Goal: Task Accomplishment & Management: Manage account settings

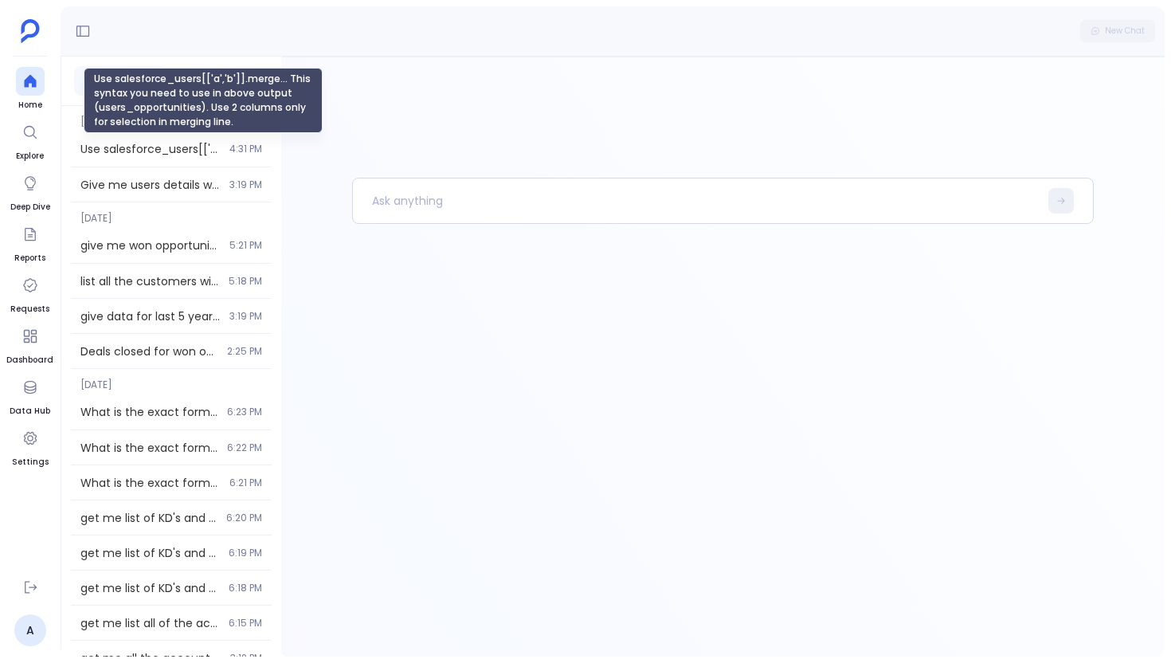
click at [145, 145] on line "Use salesforce_users[['a','b']].merge... This syntax you need to use in above o…" at bounding box center [149, 149] width 139 height 16
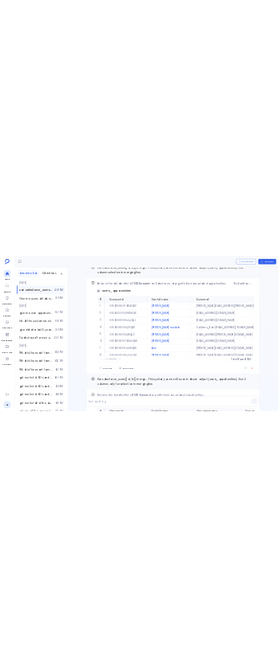
scroll to position [-1332, 0]
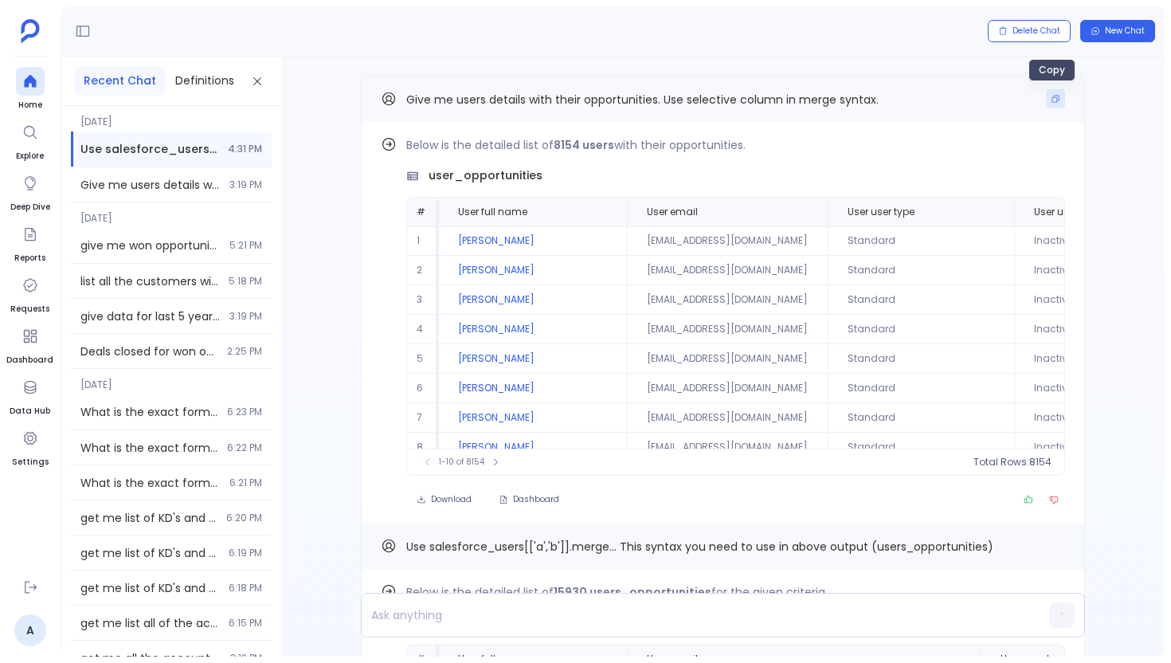
click at [1054, 103] on icon "Copy" at bounding box center [1055, 99] width 10 height 10
click at [27, 88] on icon at bounding box center [30, 81] width 16 height 16
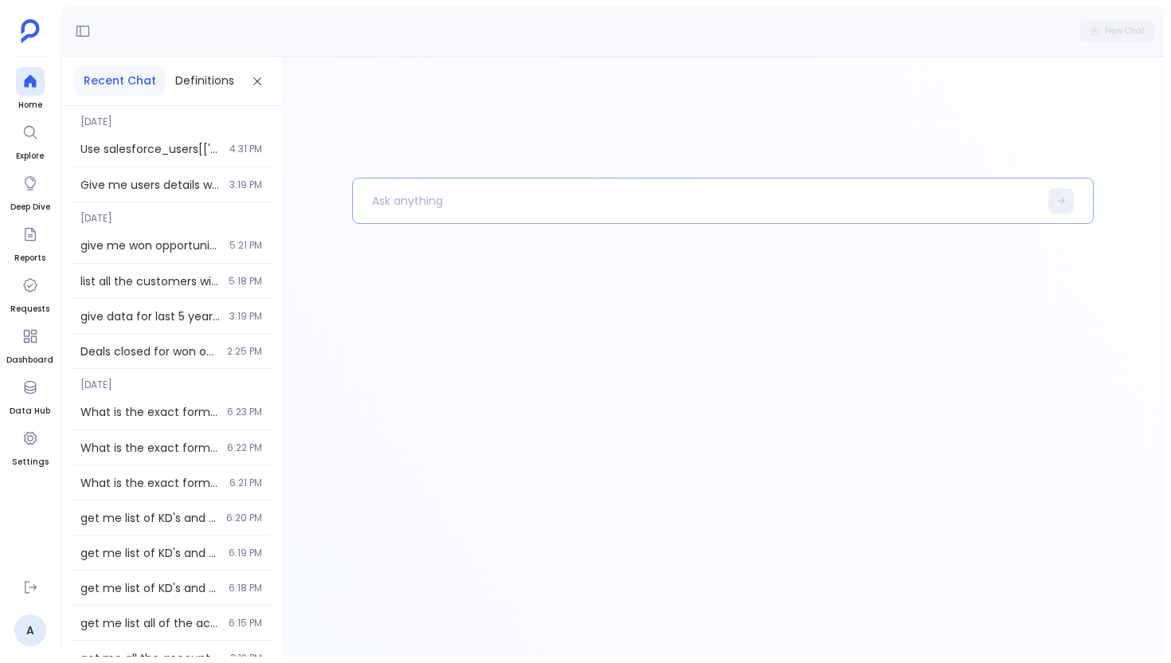
click at [399, 203] on p at bounding box center [696, 200] width 686 height 41
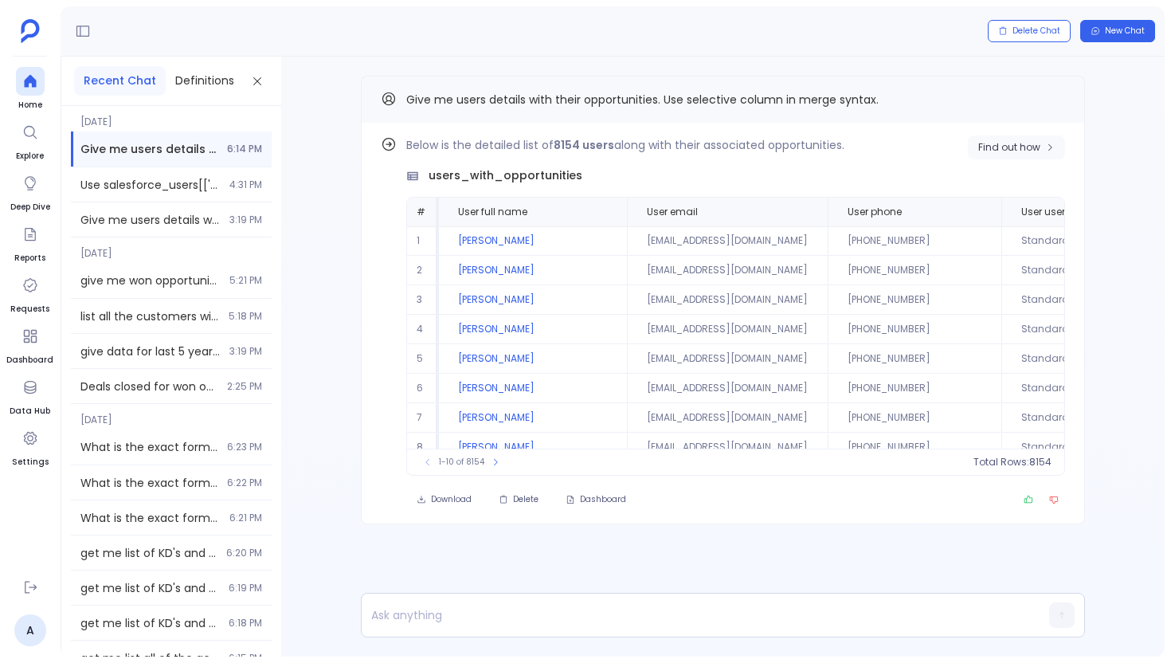
click at [999, 158] on button "Find out how" at bounding box center [1016, 147] width 97 height 24
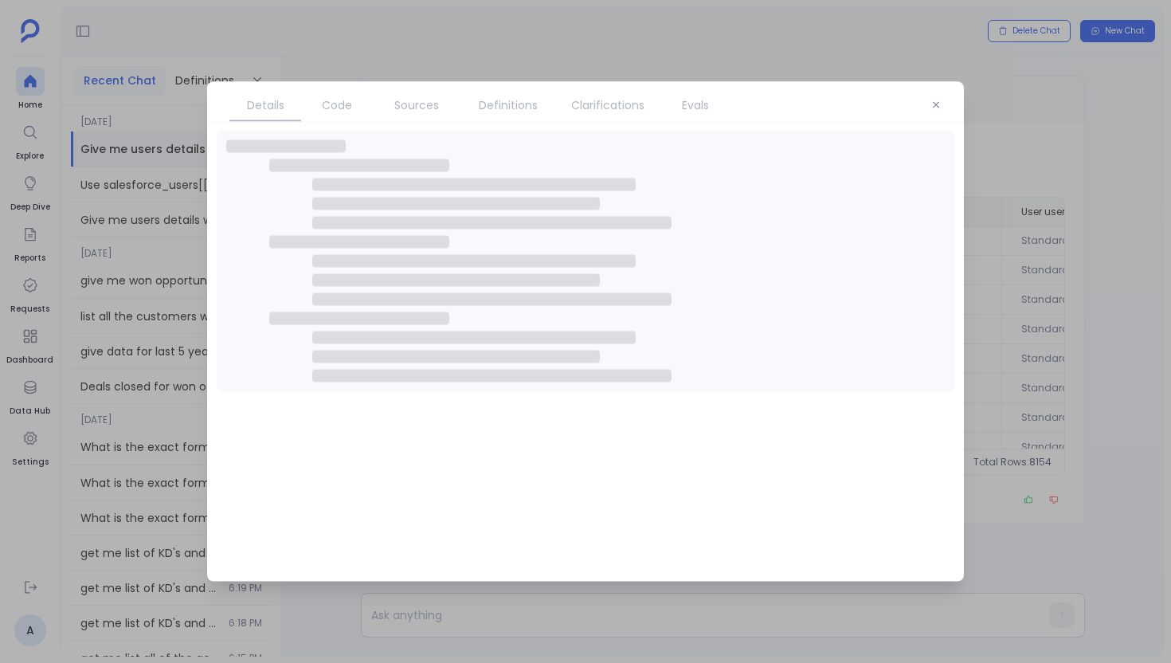
click at [524, 103] on span "Definitions" at bounding box center [508, 105] width 59 height 18
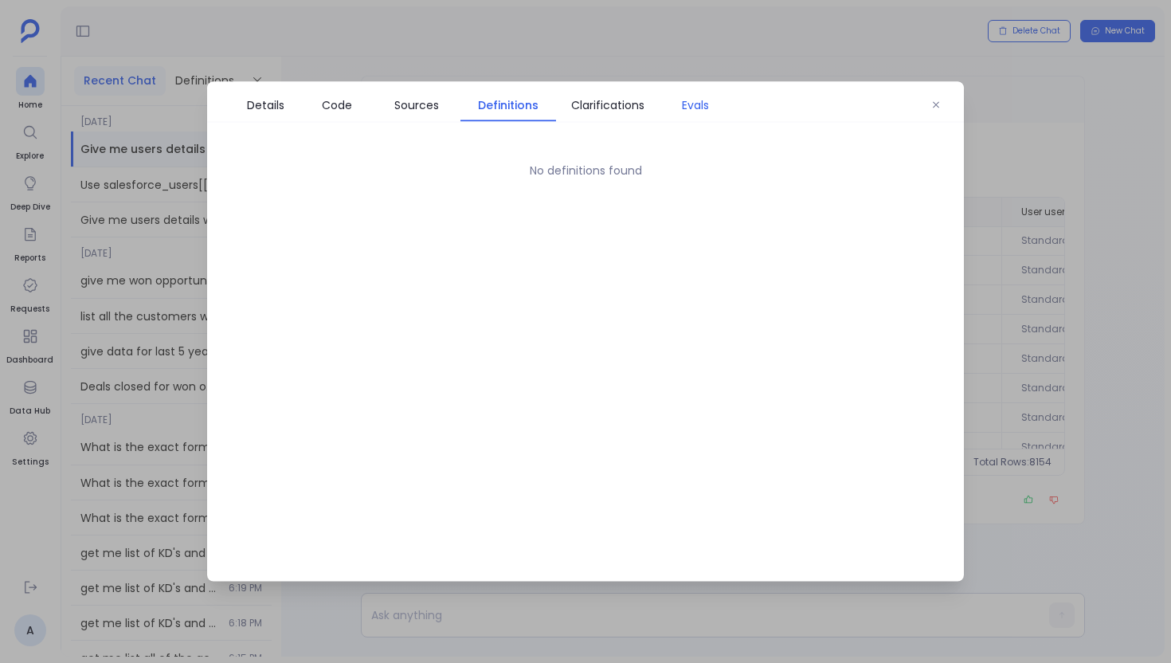
click at [686, 103] on span "Evals" at bounding box center [695, 105] width 27 height 18
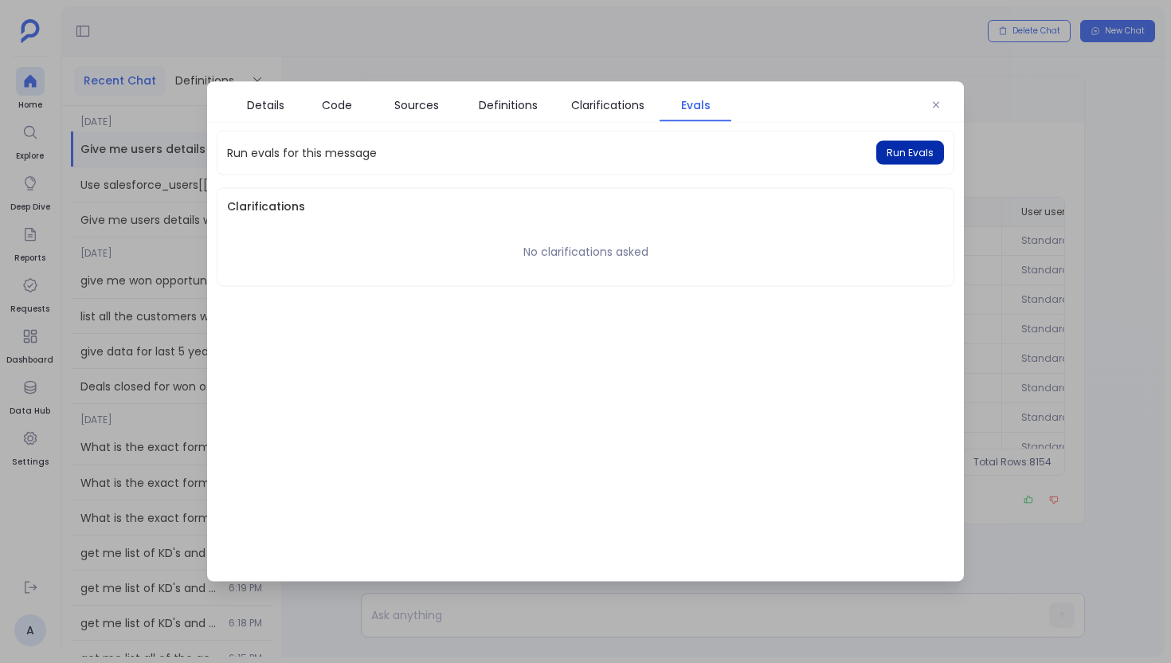
click at [895, 158] on span "Run Evals" at bounding box center [909, 153] width 47 height 13
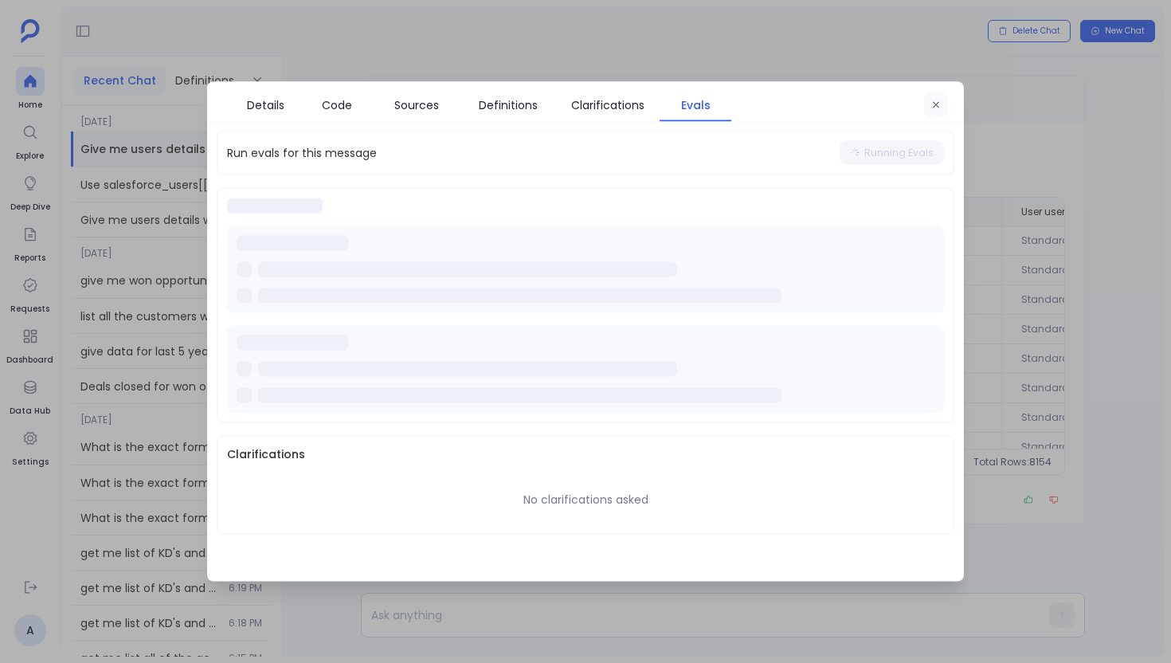
click at [945, 99] on button "button" at bounding box center [936, 105] width 24 height 24
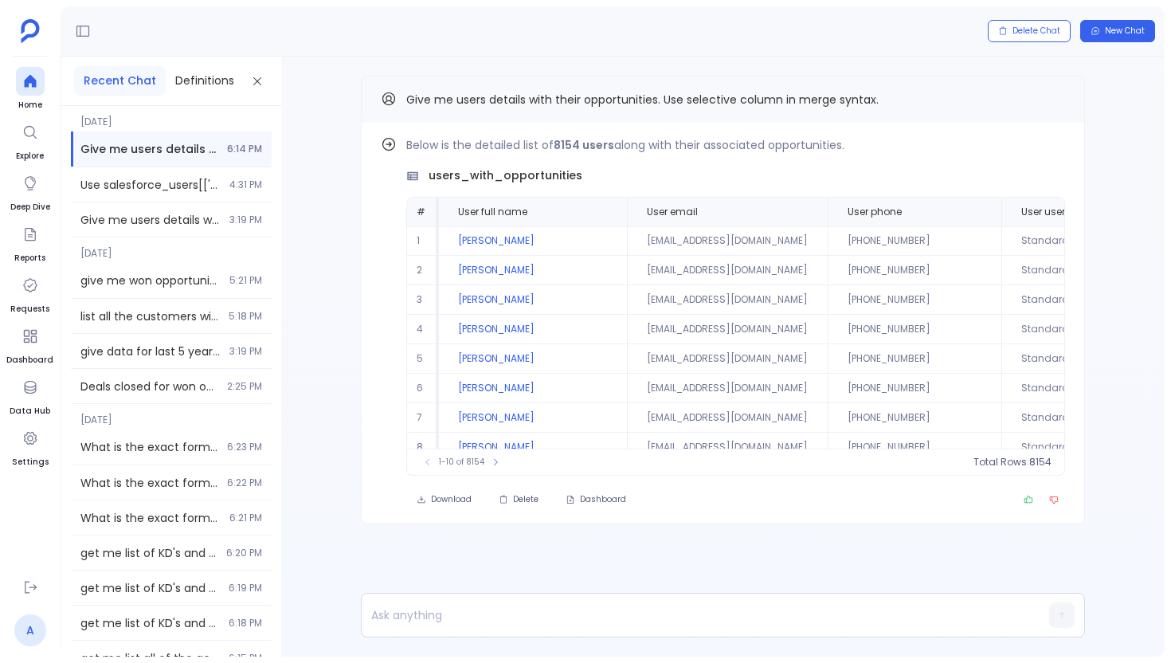
click at [29, 627] on link "A" at bounding box center [30, 630] width 32 height 32
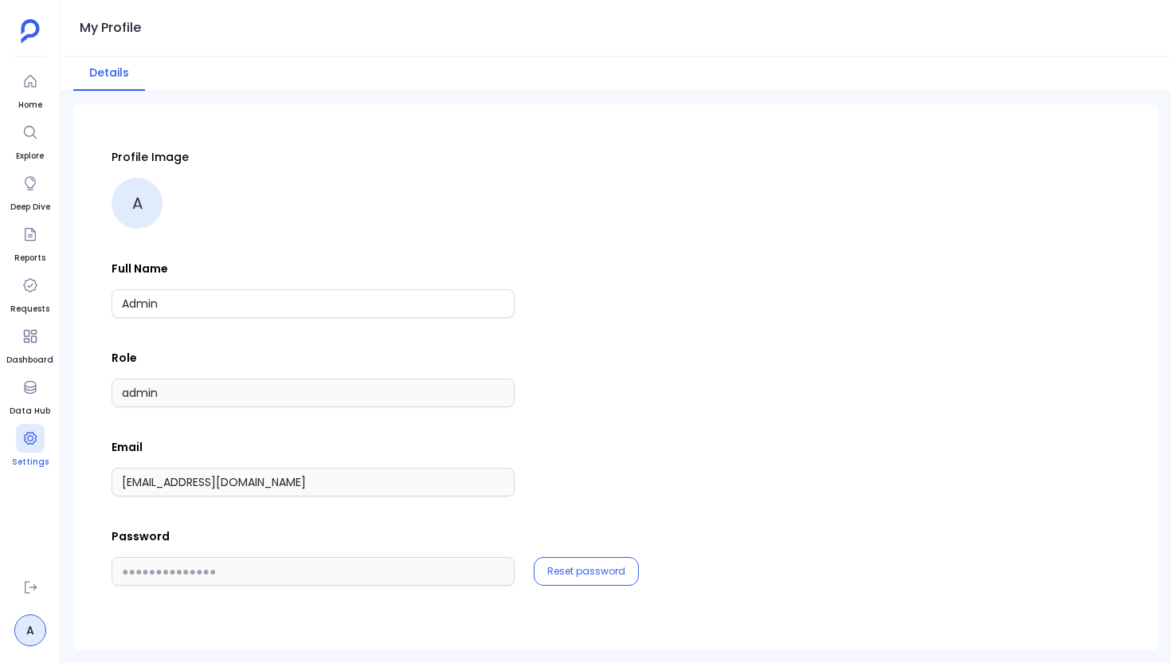
click at [33, 447] on div at bounding box center [30, 438] width 29 height 29
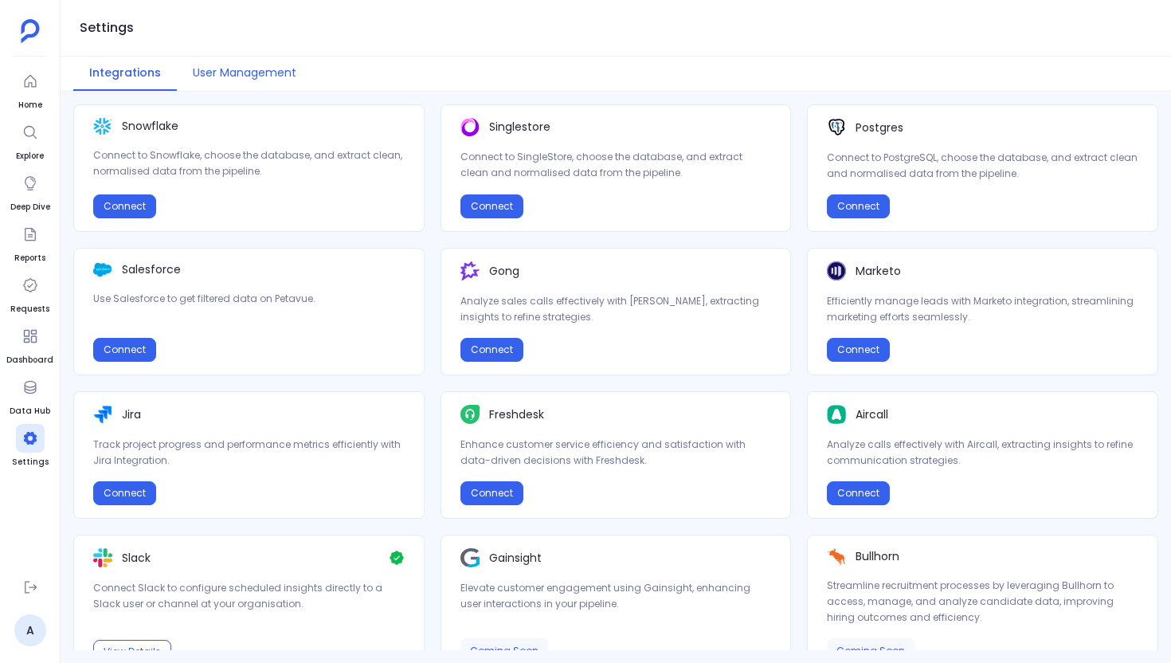
click at [248, 81] on button "User Management" at bounding box center [244, 74] width 135 height 34
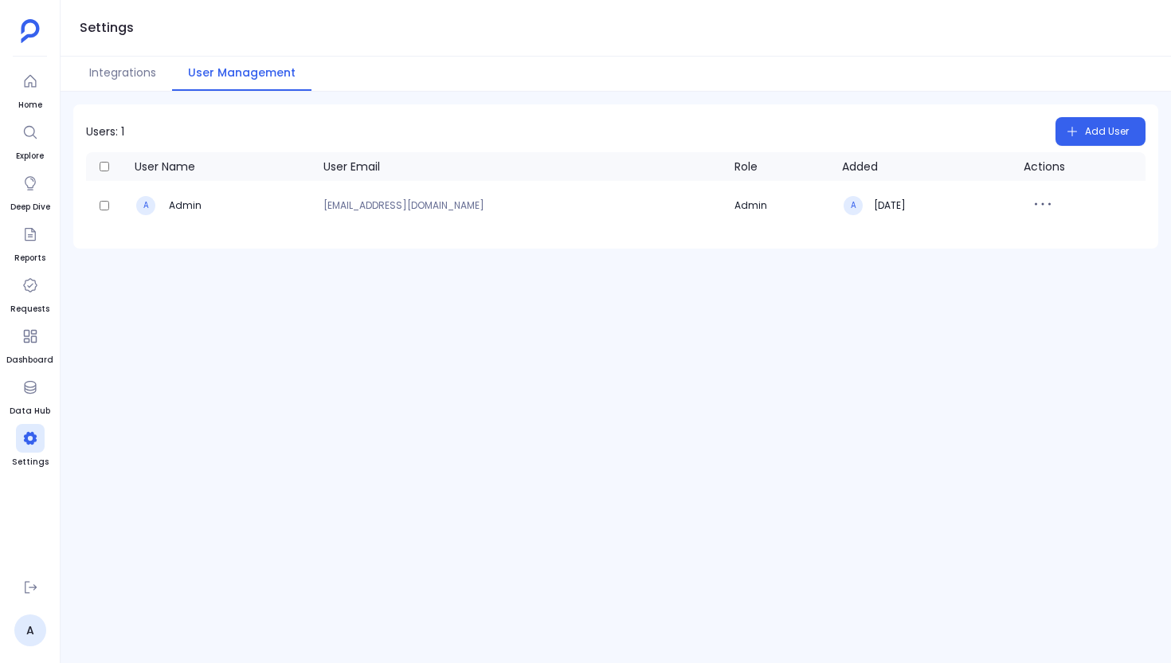
click at [1093, 114] on div "Users: 1 Add User User Name User Email Role Added Actions A Admin ijas+sp@petav…" at bounding box center [615, 176] width 1085 height 144
click at [1085, 125] on span "Add User" at bounding box center [1107, 131] width 44 height 25
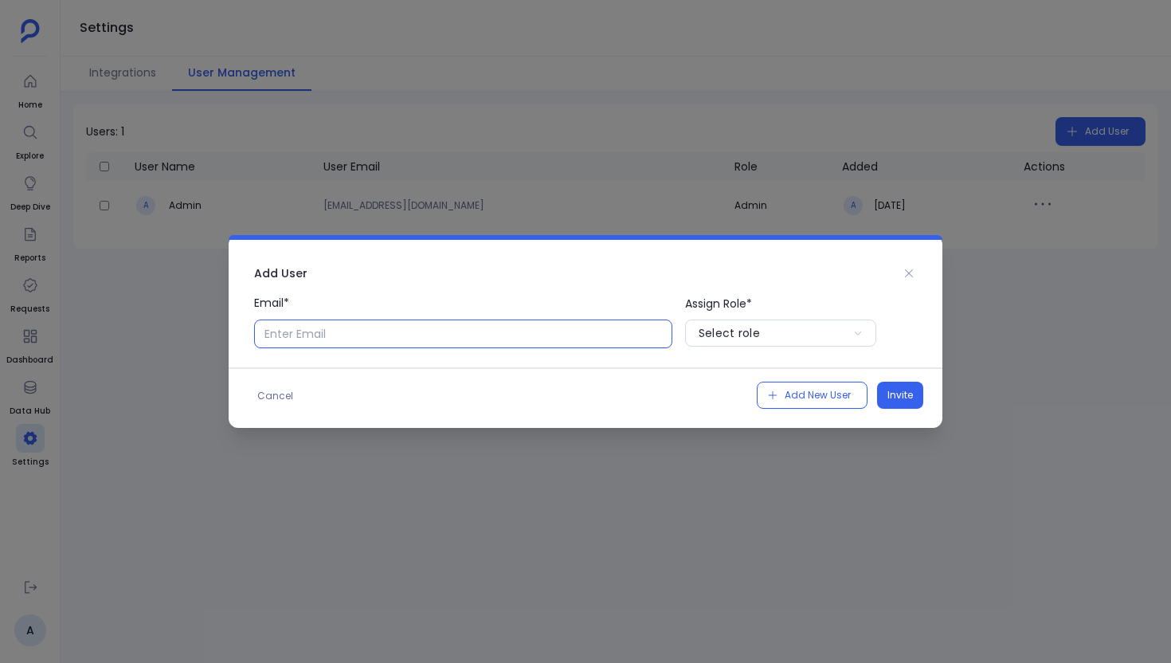
click at [319, 347] on input "Email*" at bounding box center [463, 333] width 418 height 29
type input "A.Chat"
click at [738, 323] on button "Select role" at bounding box center [780, 332] width 191 height 27
click at [690, 388] on p "User" at bounding box center [780, 397] width 191 height 25
click at [892, 401] on span "Invite" at bounding box center [899, 395] width 25 height 16
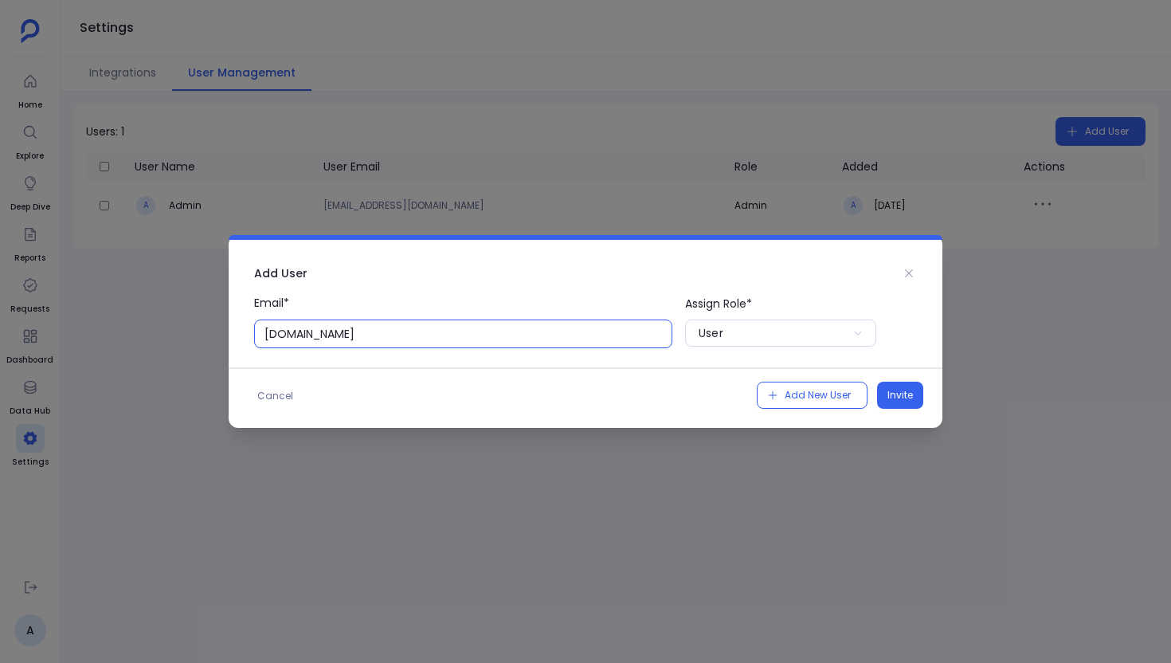
click at [511, 339] on input "A.Chat" at bounding box center [463, 333] width 418 height 29
type input "A"
click at [894, 284] on div "Add User" at bounding box center [586, 267] width 714 height 54
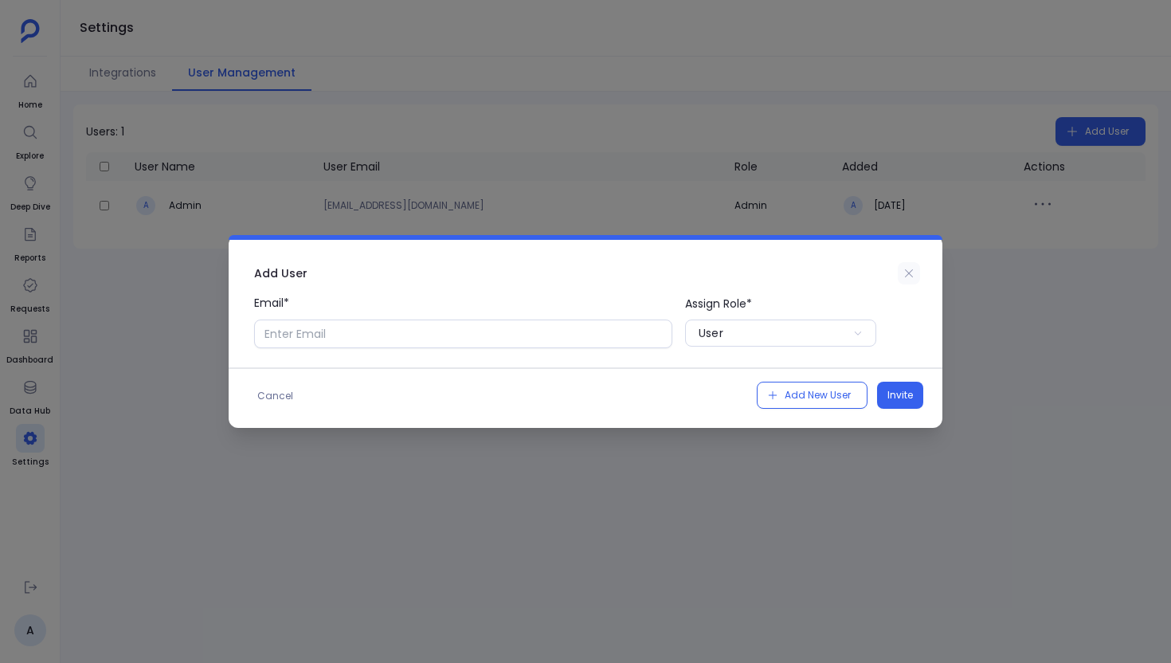
click at [905, 263] on button at bounding box center [909, 273] width 22 height 22
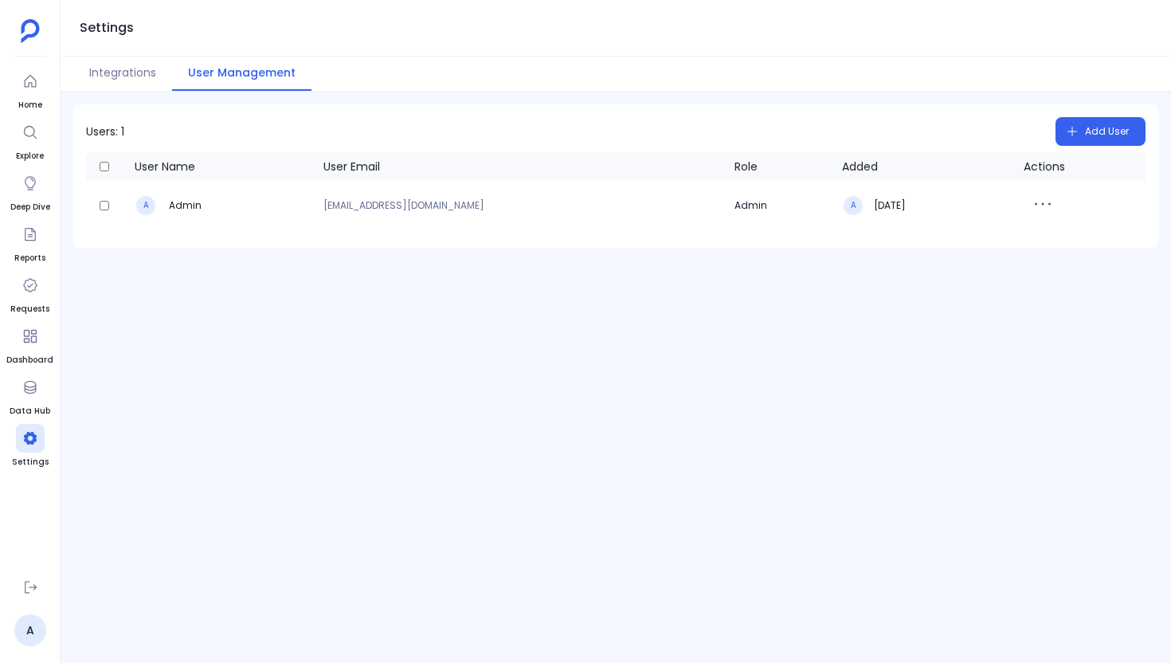
click at [33, 612] on ul "A" at bounding box center [29, 609] width 47 height 73
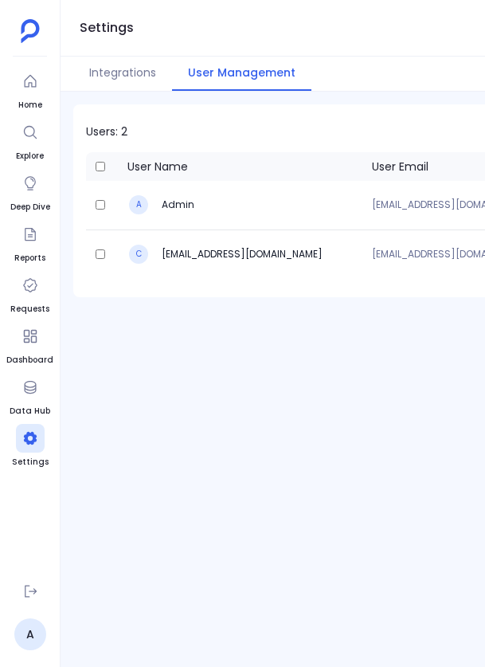
click at [283, 81] on div "Integrations User Management" at bounding box center [273, 74] width 424 height 35
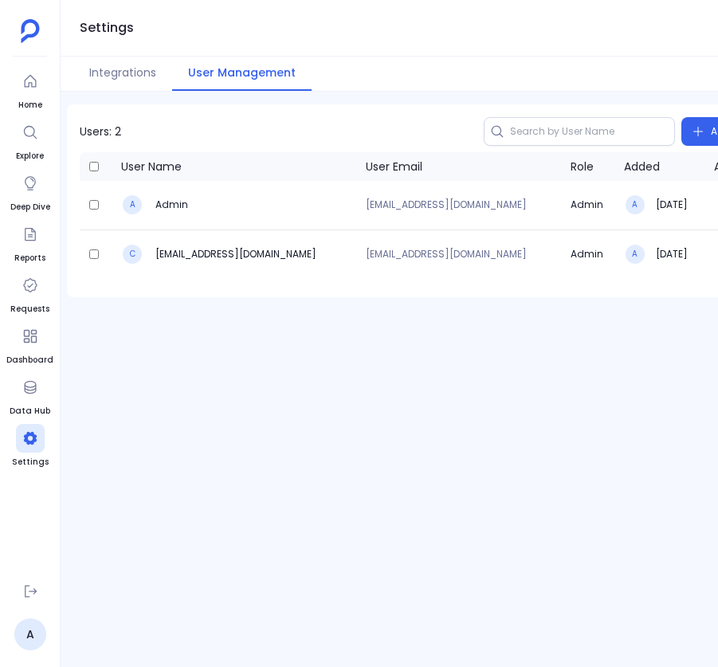
scroll to position [0, 85]
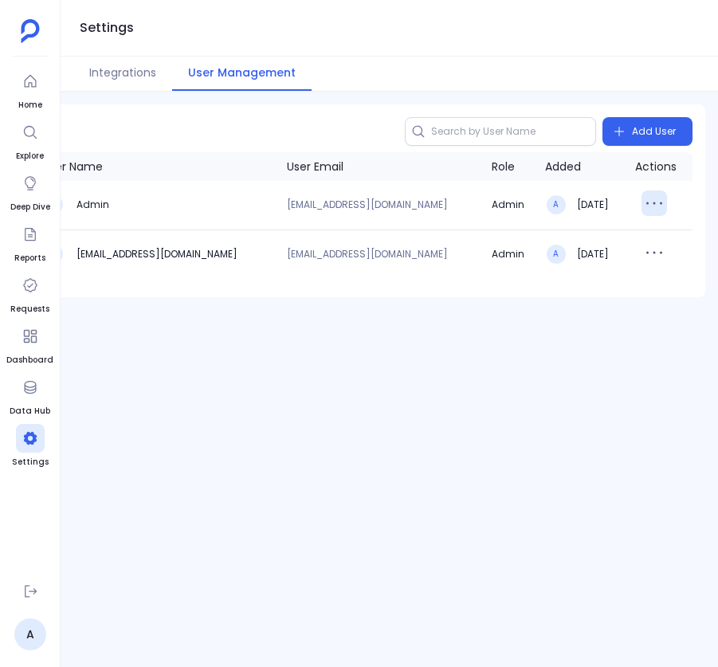
click at [283, 206] on icon "button" at bounding box center [653, 202] width 25 height 25
click at [283, 280] on div "User Name User Email Role Added Actions A Admin [EMAIL_ADDRESS][DOMAIN_NAME] Ad…" at bounding box center [346, 218] width 717 height 132
click at [43, 630] on link "A" at bounding box center [30, 634] width 32 height 32
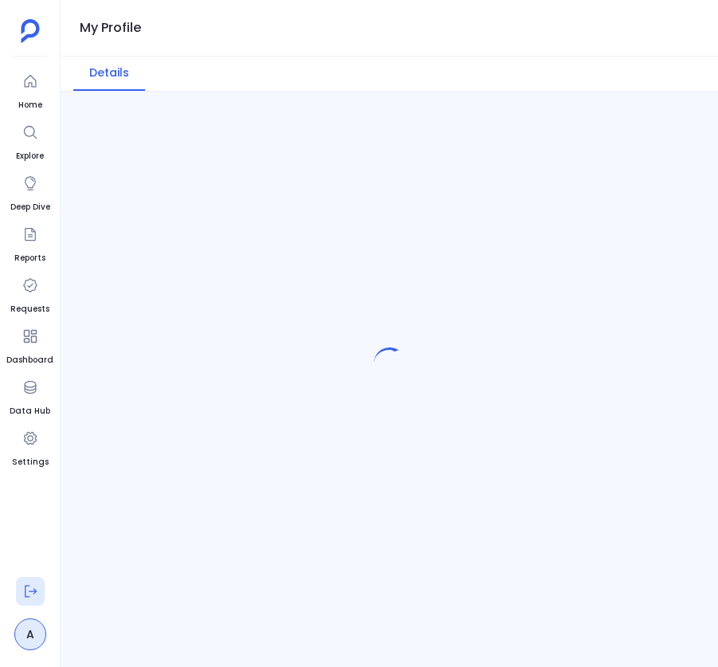
click at [33, 593] on icon at bounding box center [31, 591] width 12 height 12
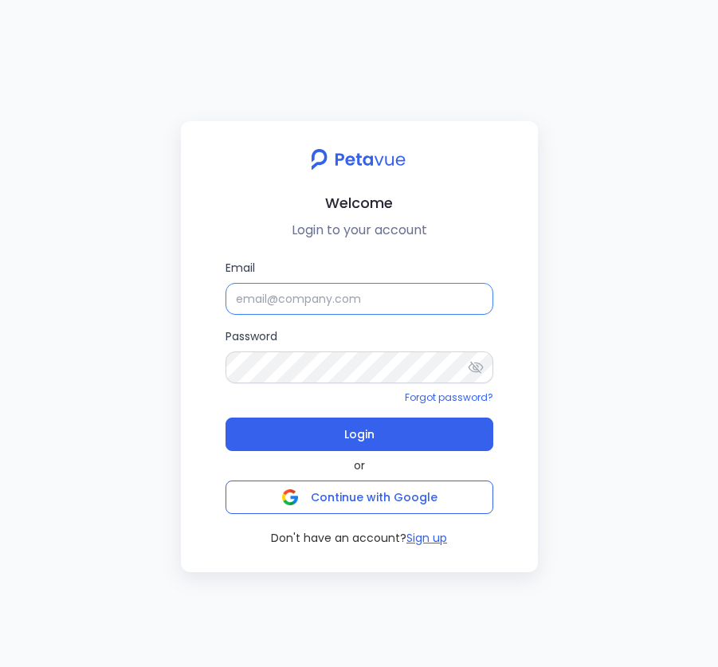
click at [283, 300] on input "Email" at bounding box center [359, 299] width 268 height 32
paste input "[EMAIL_ADDRESS][DOMAIN_NAME]"
type input "[EMAIL_ADDRESS][DOMAIN_NAME]"
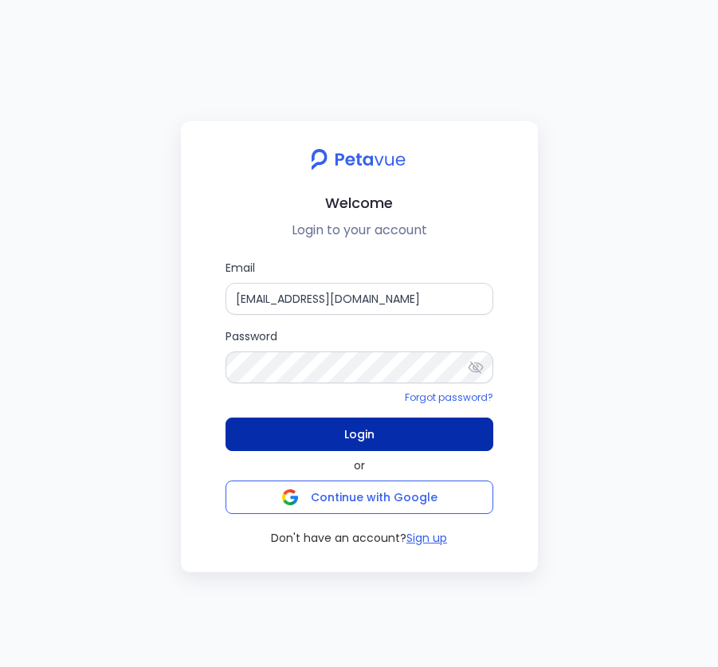
click at [283, 421] on button "Login" at bounding box center [359, 433] width 268 height 33
click at [283, 428] on button "Login" at bounding box center [359, 433] width 268 height 33
